Goal: Task Accomplishment & Management: Manage account settings

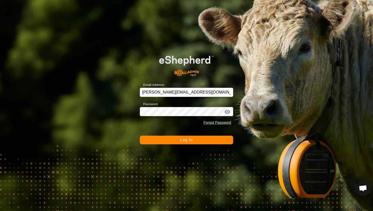
click at [188, 140] on span "Log In" at bounding box center [186, 140] width 12 height 4
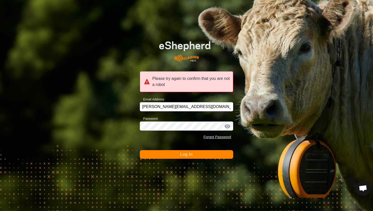
click at [186, 154] on span "Log In" at bounding box center [186, 154] width 12 height 4
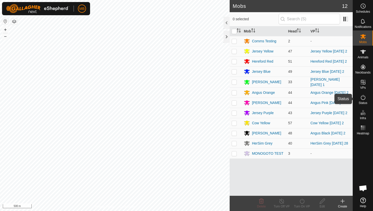
click at [362, 96] on icon at bounding box center [362, 97] width 5 height 5
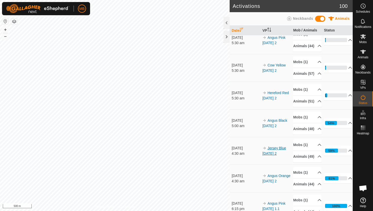
scroll to position [8, 0]
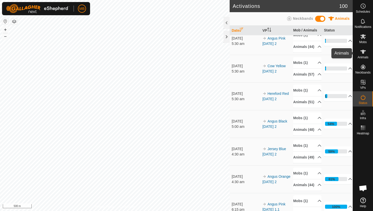
click at [362, 49] on icon at bounding box center [363, 52] width 6 height 6
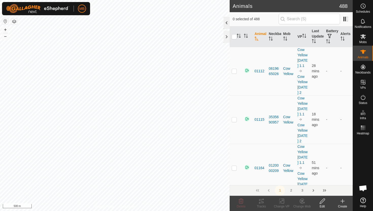
click at [226, 23] on div at bounding box center [226, 23] width 6 height 12
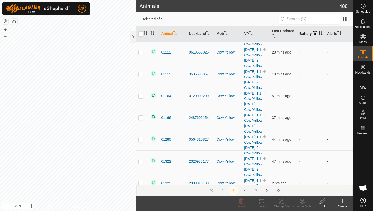
click at [318, 35] on icon "Activate to sort" at bounding box center [320, 33] width 4 height 4
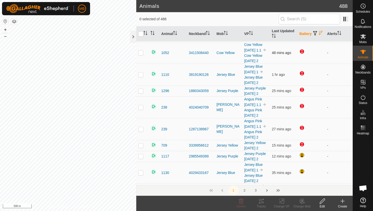
scroll to position [53, 0]
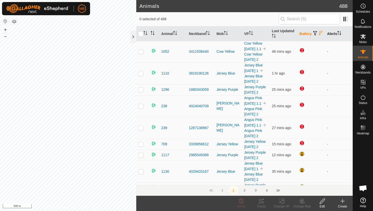
click at [338, 33] on icon "Activate to sort" at bounding box center [339, 33] width 4 height 4
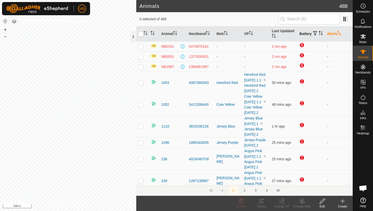
click at [338, 33] on icon "Activate to sort" at bounding box center [339, 33] width 4 height 4
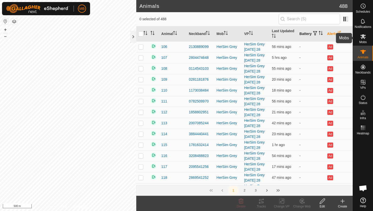
click at [362, 37] on icon at bounding box center [363, 36] width 6 height 5
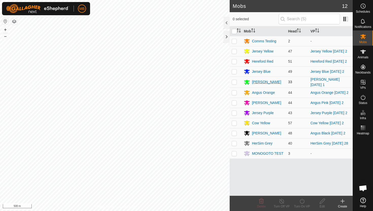
click at [261, 81] on div "[PERSON_NAME]" at bounding box center [266, 81] width 29 height 5
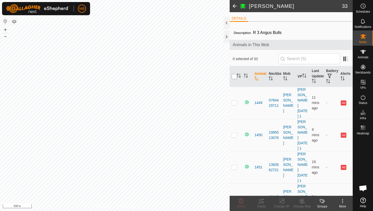
click at [234, 77] on input "checkbox" at bounding box center [233, 76] width 5 height 5
checkbox input "true"
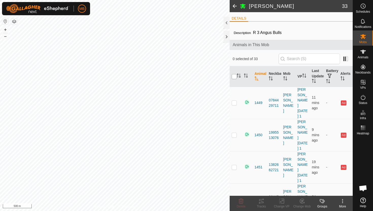
checkbox input "true"
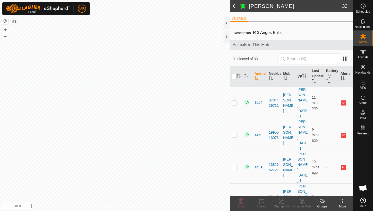
checkbox input "true"
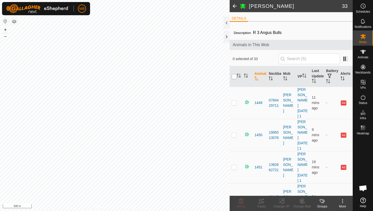
checkbox input "true"
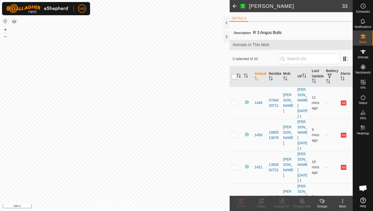
checkbox input "true"
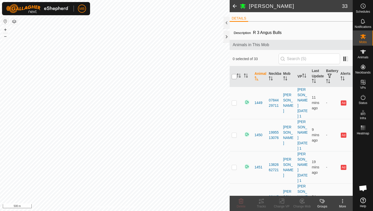
checkbox input "true"
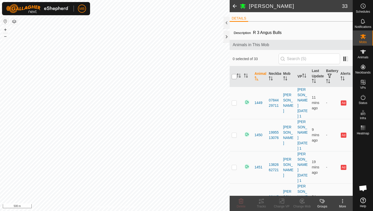
checkbox input "true"
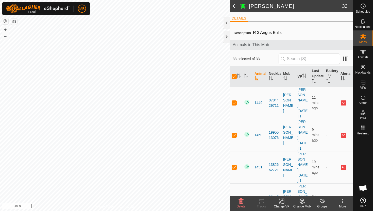
click at [241, 200] on icon at bounding box center [241, 201] width 6 height 6
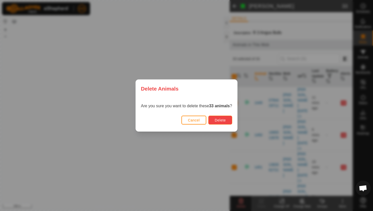
click at [225, 120] on span "Delete" at bounding box center [219, 120] width 11 height 4
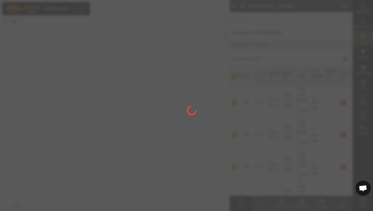
checkbox input "false"
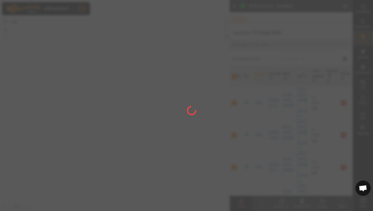
checkbox input "false"
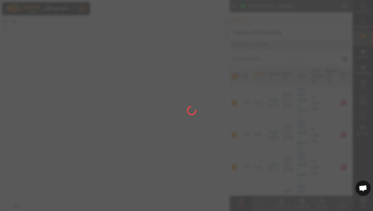
checkbox input "false"
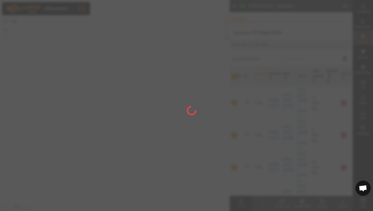
checkbox input "false"
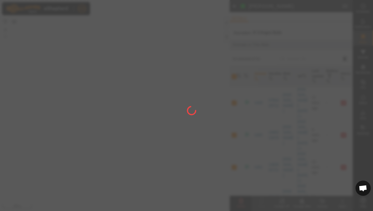
checkbox input "false"
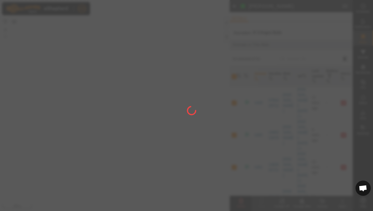
checkbox input "false"
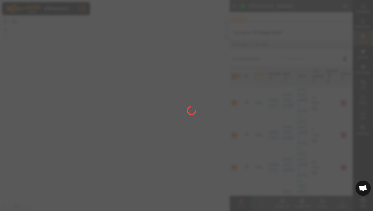
checkbox input "false"
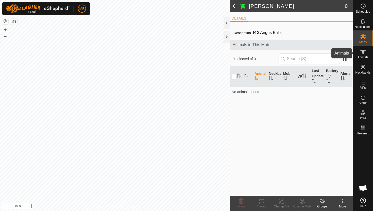
click at [362, 54] on icon at bounding box center [363, 52] width 6 height 6
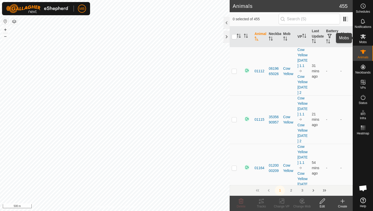
click at [362, 40] on es-mob-svg-icon at bounding box center [362, 36] width 9 height 8
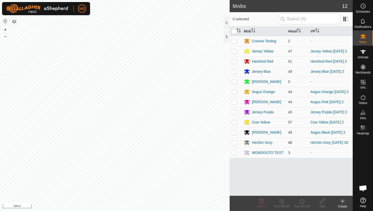
click at [233, 144] on p-checkbox at bounding box center [233, 142] width 5 height 4
checkbox input "true"
click at [257, 144] on div "HerSim Grey" at bounding box center [262, 142] width 21 height 5
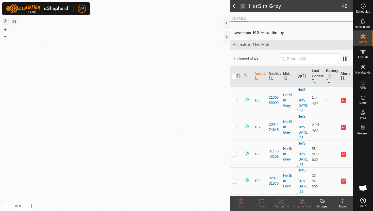
click at [235, 76] on input "checkbox" at bounding box center [233, 76] width 5 height 5
checkbox input "true"
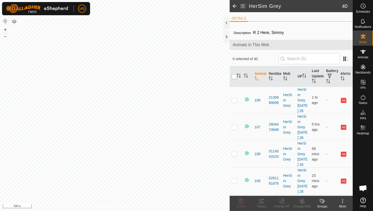
checkbox input "true"
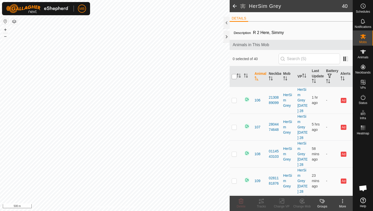
checkbox input "true"
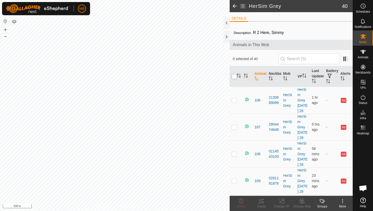
checkbox input "true"
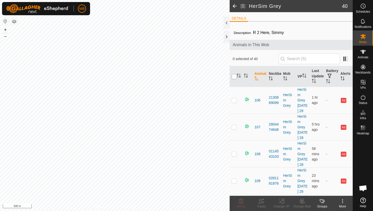
checkbox input "true"
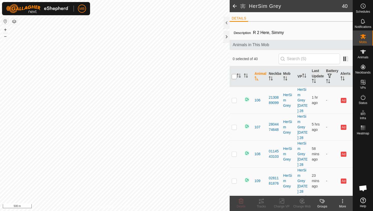
checkbox input "true"
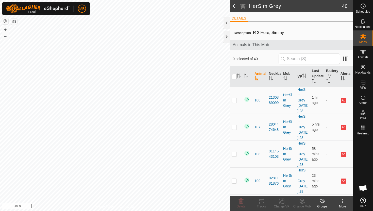
checkbox input "true"
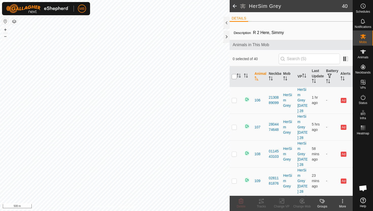
checkbox input "true"
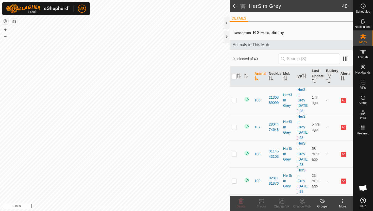
checkbox input "true"
click at [241, 200] on icon at bounding box center [241, 201] width 6 height 6
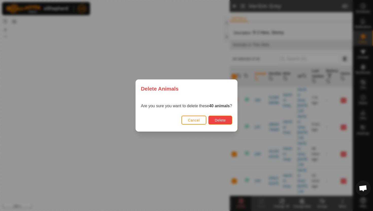
click at [220, 120] on span "Delete" at bounding box center [219, 120] width 11 height 4
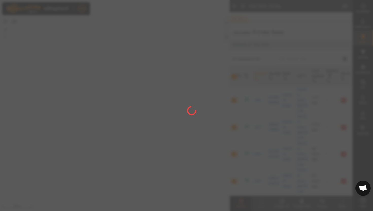
checkbox input "false"
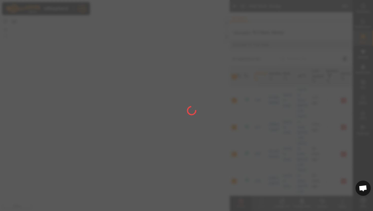
checkbox input "false"
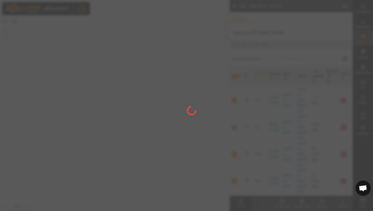
checkbox input "false"
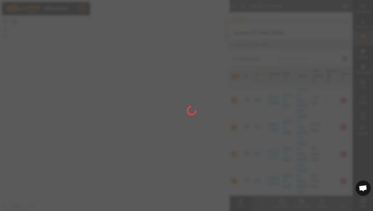
checkbox input "false"
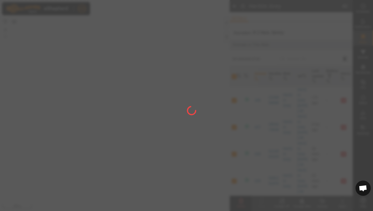
checkbox input "false"
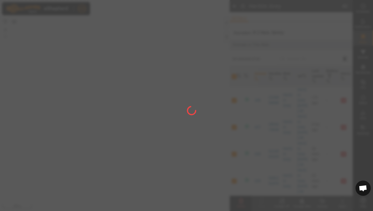
checkbox input "false"
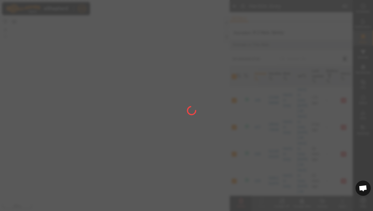
checkbox input "false"
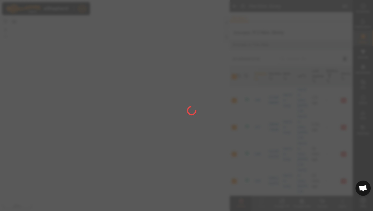
checkbox input "false"
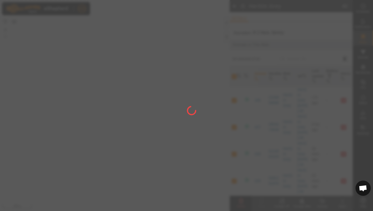
checkbox input "false"
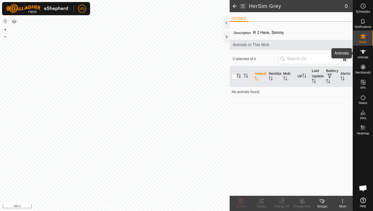
click at [363, 53] on icon at bounding box center [363, 52] width 6 height 4
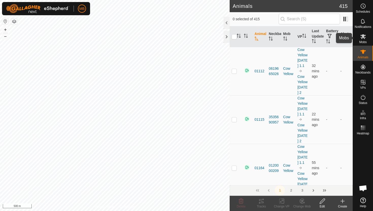
click at [362, 38] on icon at bounding box center [363, 36] width 6 height 5
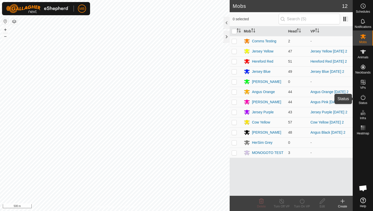
click at [362, 96] on icon at bounding box center [362, 97] width 5 height 5
